Goal: Task Accomplishment & Management: Manage account settings

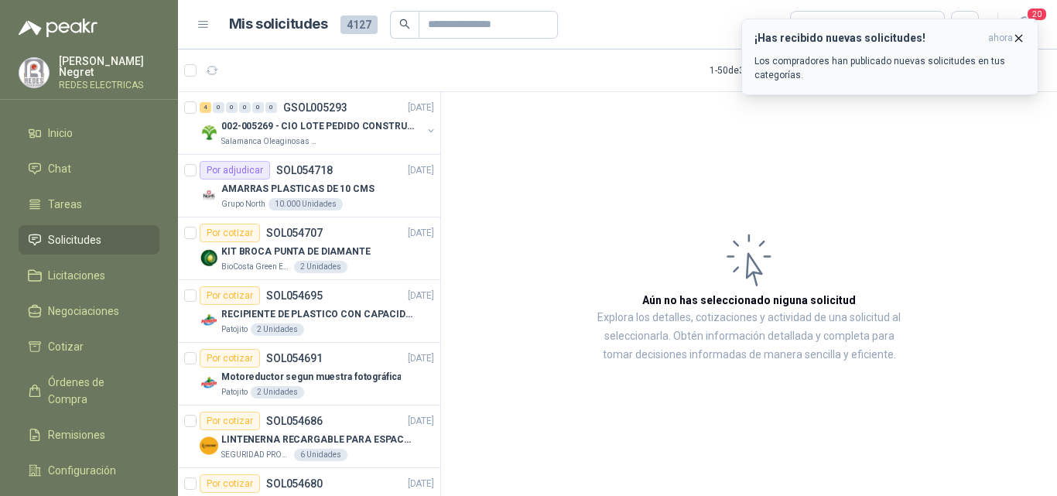
click at [1017, 43] on icon "button" at bounding box center [1018, 38] width 13 height 13
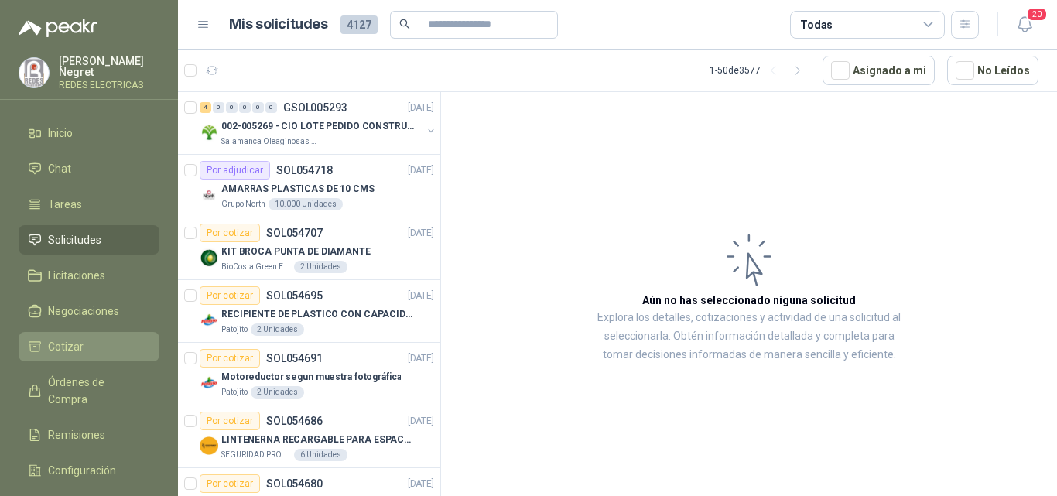
click at [91, 338] on li "Cotizar" at bounding box center [89, 346] width 122 height 17
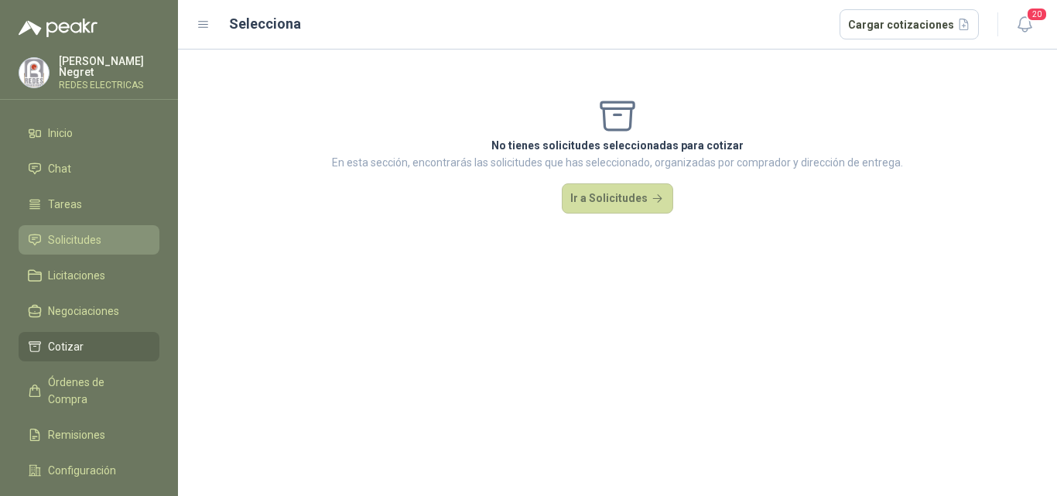
click at [116, 234] on li "Solicitudes" at bounding box center [89, 239] width 122 height 17
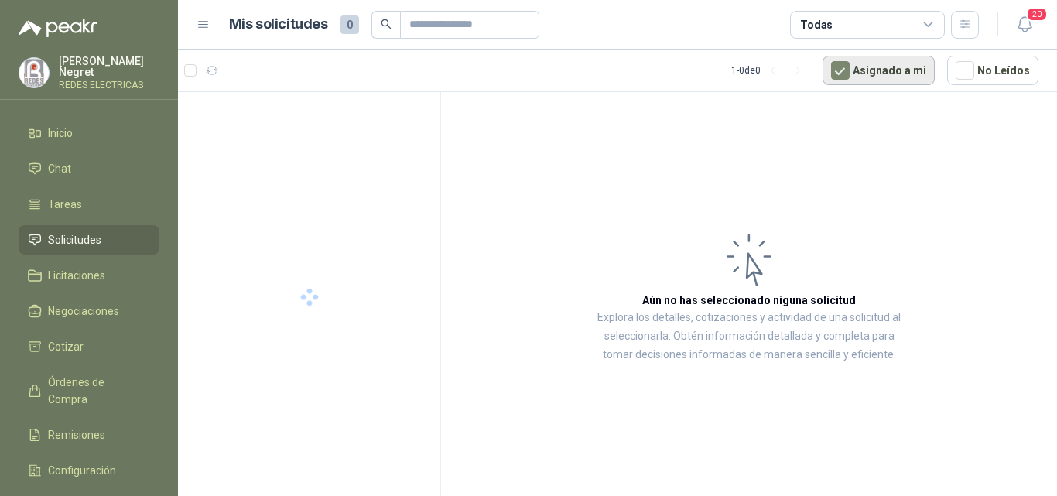
click at [858, 77] on button "Asignado a mi" at bounding box center [878, 70] width 112 height 29
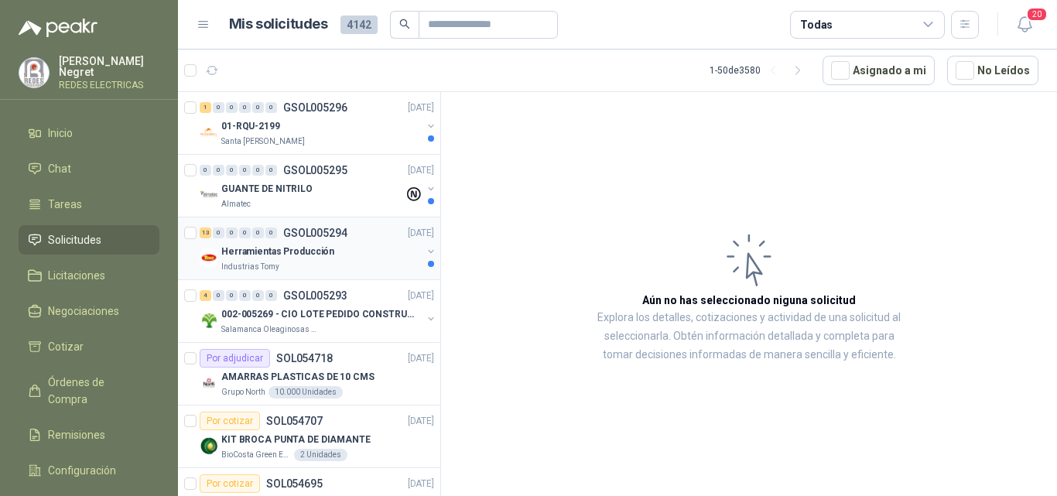
click at [343, 251] on div "Herramientas Producción" at bounding box center [321, 251] width 200 height 19
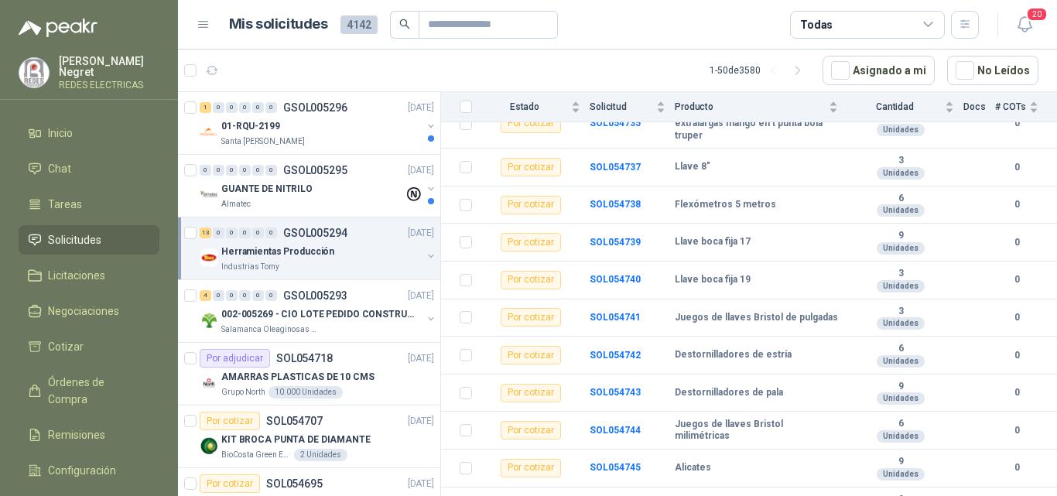
scroll to position [298, 0]
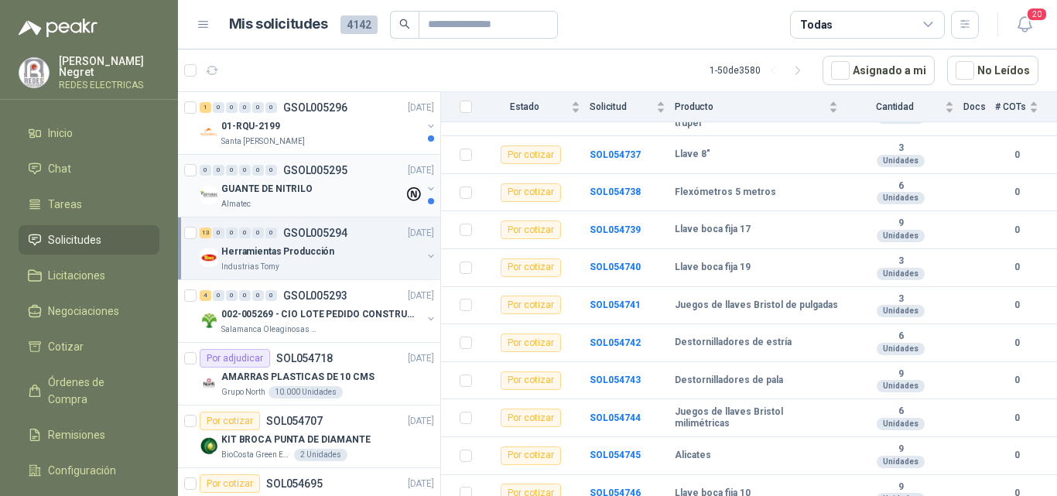
click at [338, 182] on div "GUANTE DE NITRILO" at bounding box center [312, 188] width 183 height 19
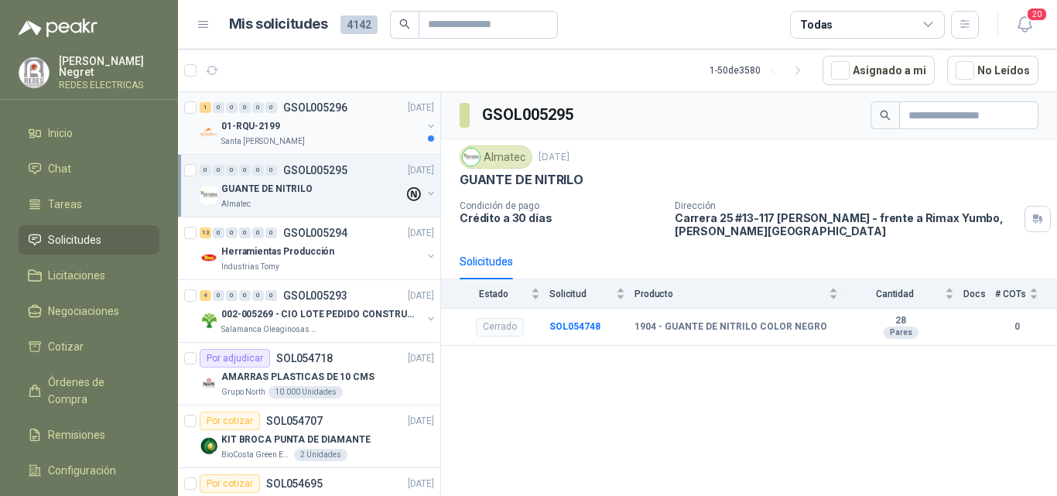
click at [402, 125] on div "01-RQU-2199" at bounding box center [321, 126] width 200 height 19
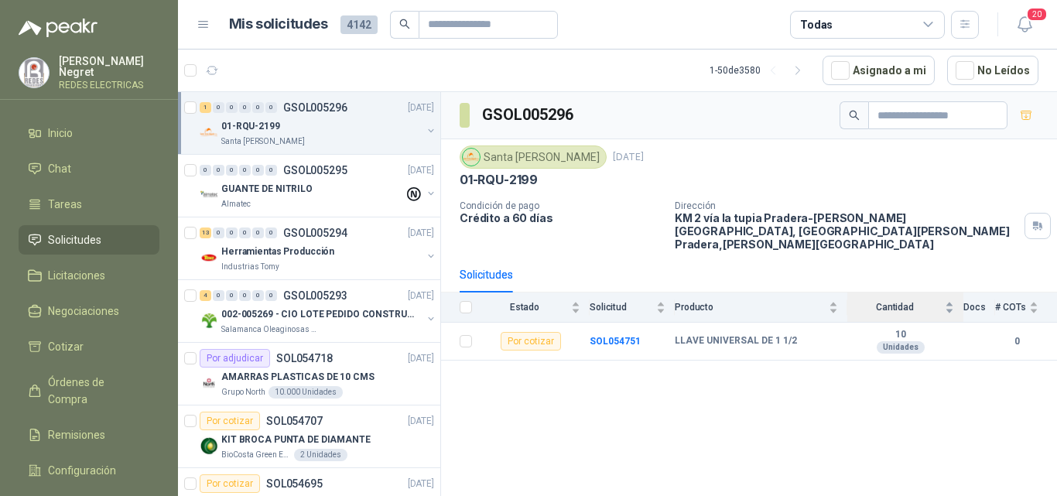
click at [907, 302] on span "Cantidad" at bounding box center [894, 307] width 94 height 11
click at [952, 299] on div "Cantidad" at bounding box center [900, 306] width 107 height 15
click at [951, 299] on div "Cantidad" at bounding box center [900, 306] width 107 height 15
click at [854, 333] on div "10 Unidades" at bounding box center [900, 341] width 107 height 25
click at [893, 329] on b "10" at bounding box center [900, 335] width 107 height 12
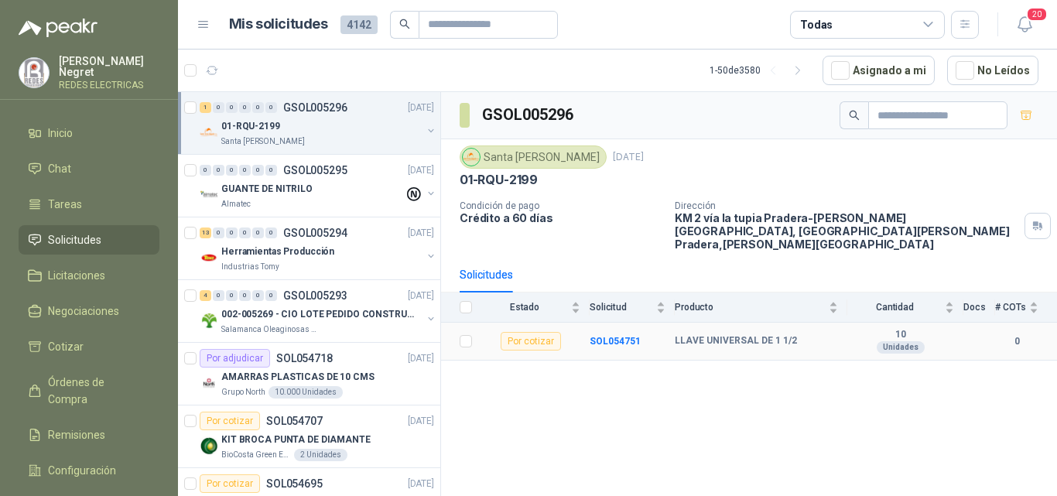
click at [900, 329] on b "10" at bounding box center [900, 335] width 107 height 12
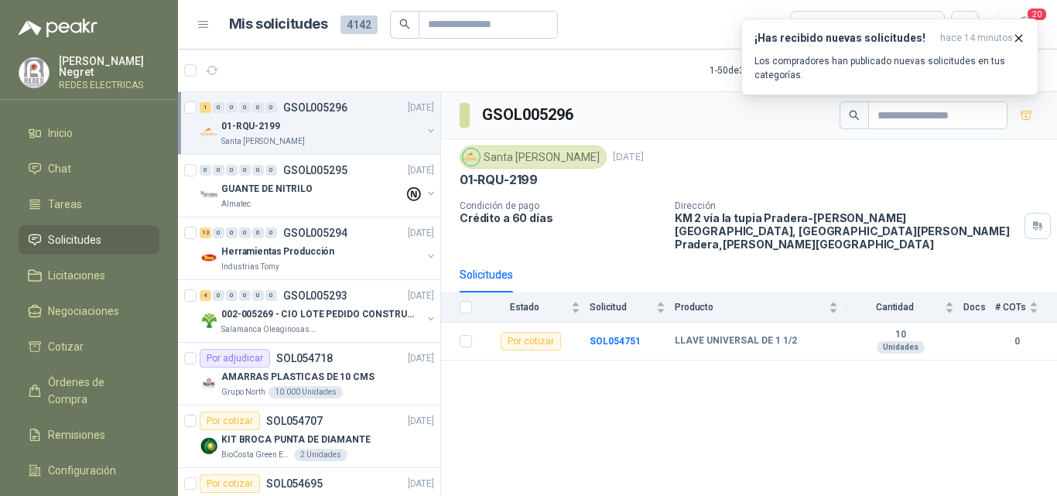
click at [357, 21] on span "4142" at bounding box center [358, 24] width 37 height 19
click at [217, 70] on icon "button" at bounding box center [212, 70] width 13 height 13
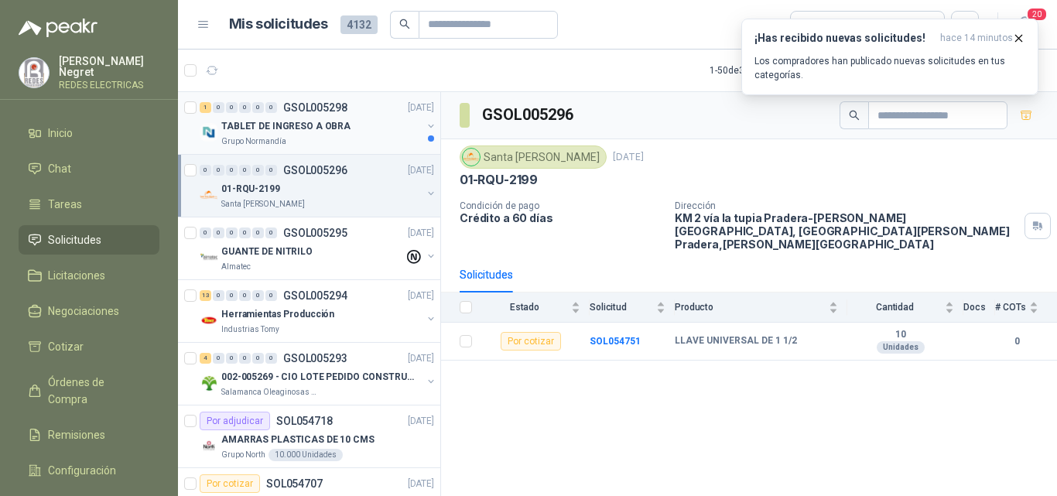
click at [282, 140] on p "Grupo Normandía" at bounding box center [253, 141] width 65 height 12
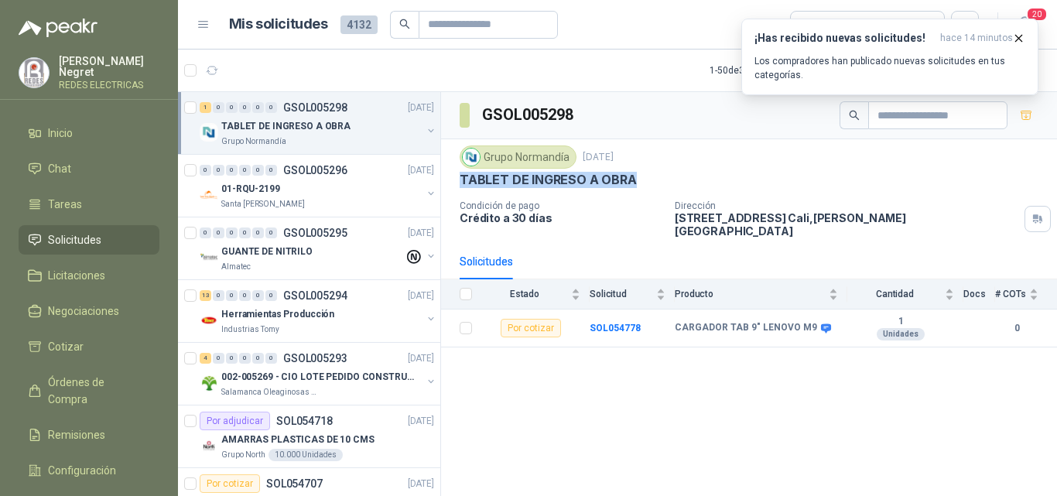
drag, startPoint x: 463, startPoint y: 176, endPoint x: 629, endPoint y: 180, distance: 166.4
click at [629, 180] on p "TABLET DE INGRESO A OBRA" at bounding box center [548, 180] width 177 height 16
click at [1014, 38] on icon "button" at bounding box center [1018, 38] width 13 height 13
